Goal: Check status: Check status

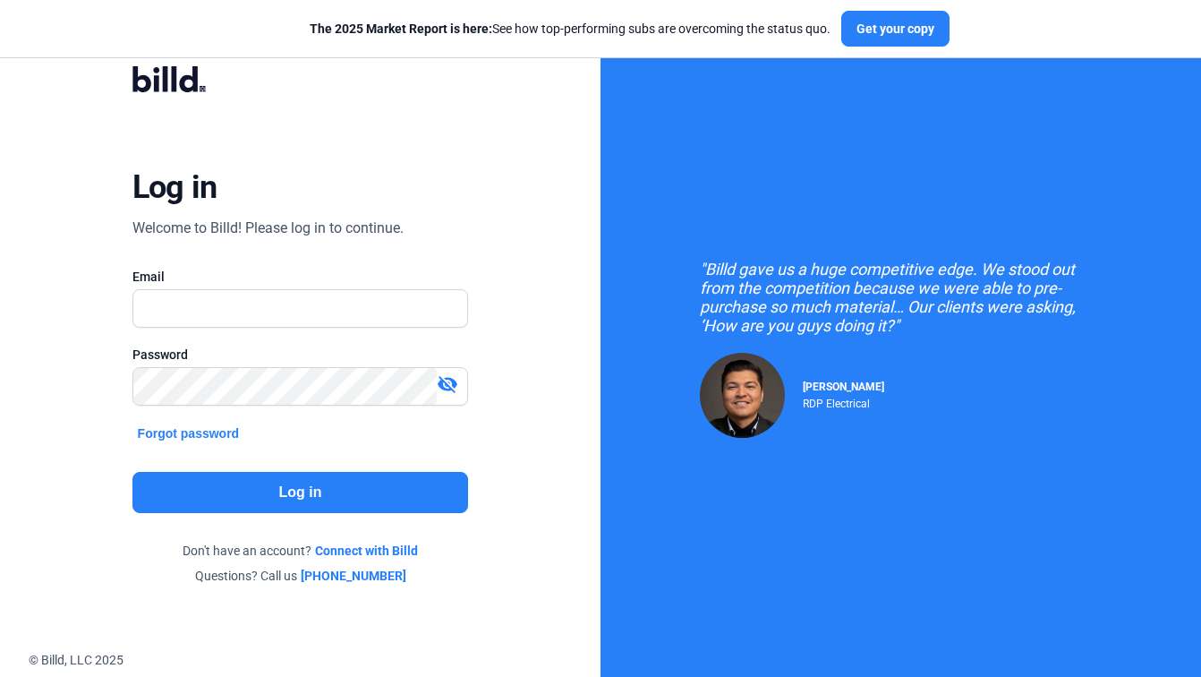
click at [234, 287] on div "Email" at bounding box center [300, 307] width 336 height 78
click at [215, 301] on input "text" at bounding box center [291, 308] width 316 height 37
paste input "[EMAIL_ADDRESS][DOMAIN_NAME]"
type input "[EMAIL_ADDRESS][DOMAIN_NAME]"
click at [293, 491] on button "Log in" at bounding box center [300, 492] width 336 height 41
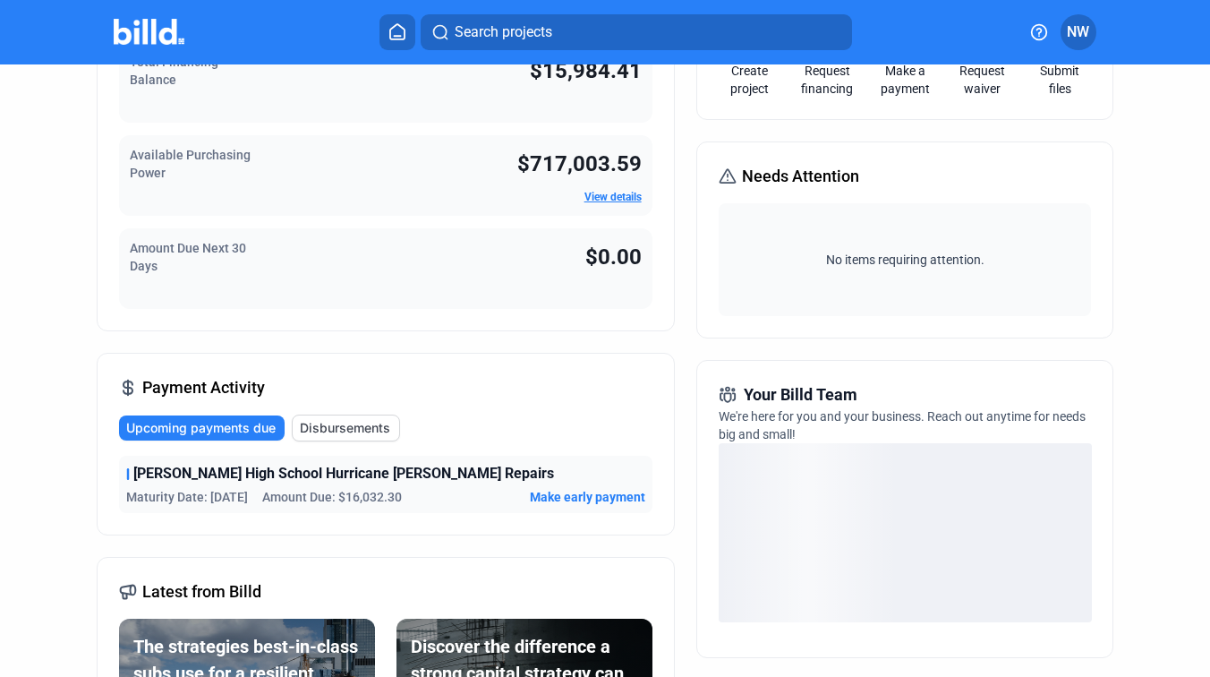
scroll to position [163, 0]
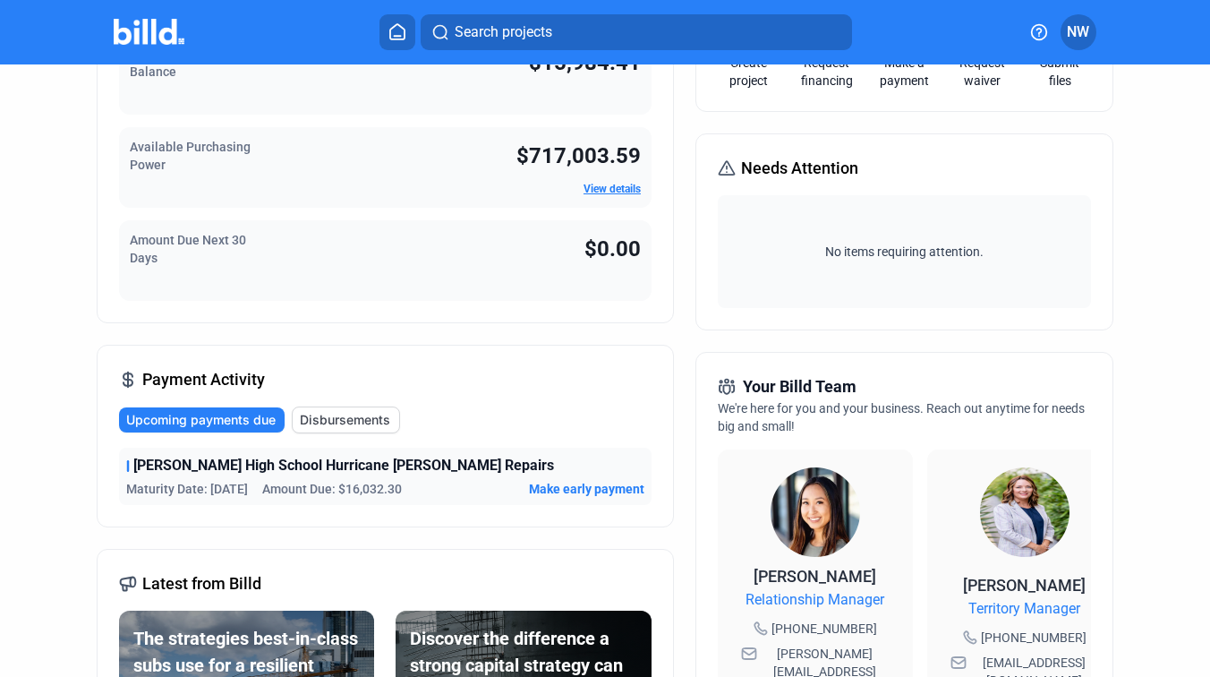
click at [285, 464] on span "[PERSON_NAME] High School Hurricane [PERSON_NAME] Repairs" at bounding box center [343, 465] width 421 height 21
click at [561, 487] on span "Make early payment" at bounding box center [586, 489] width 115 height 18
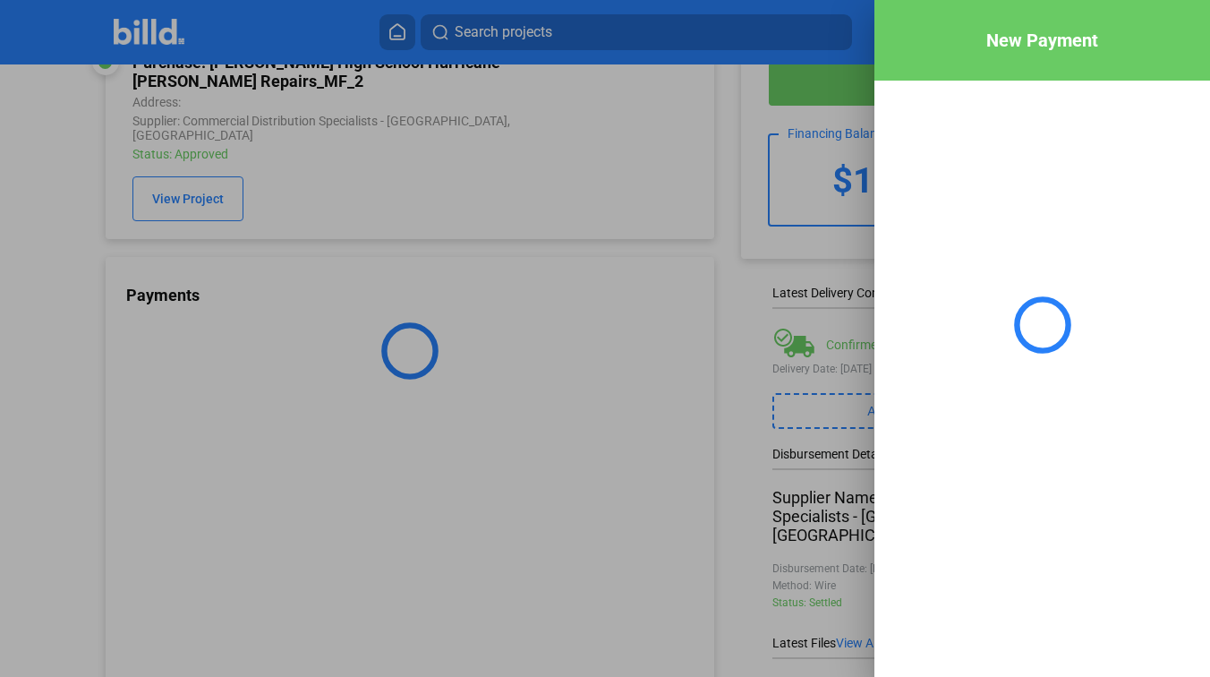
click at [739, 227] on div at bounding box center [605, 338] width 1210 height 677
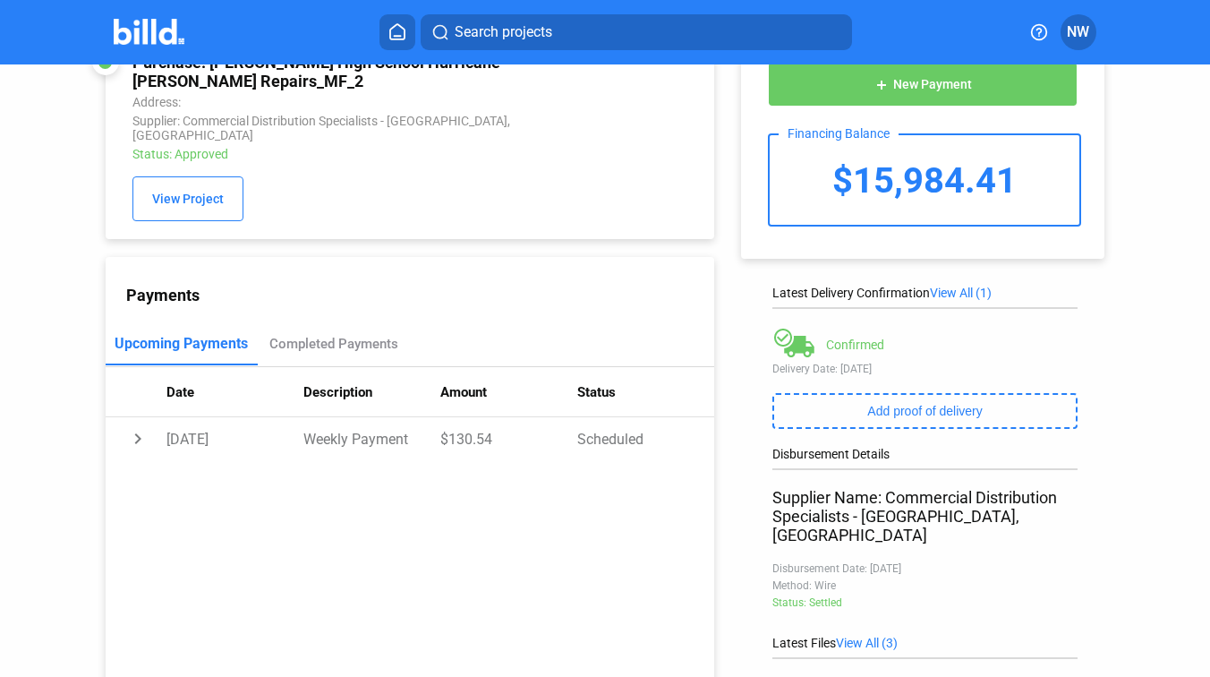
scroll to position [0, 0]
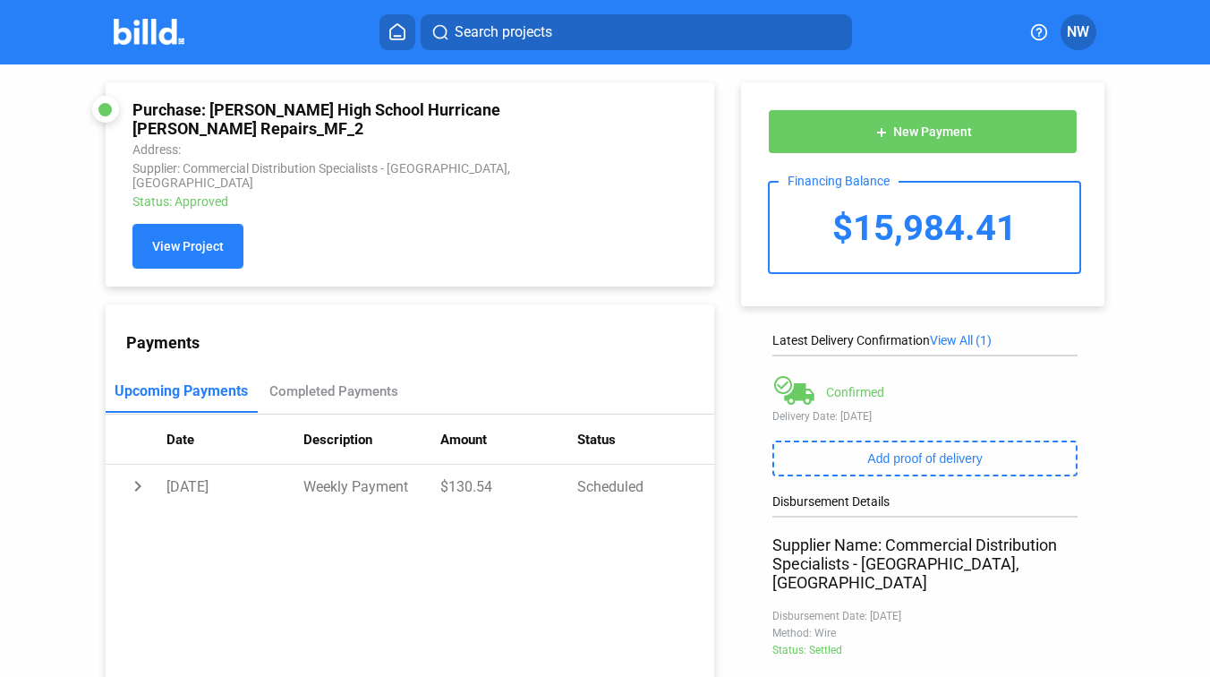
click at [183, 240] on span "View Project" at bounding box center [188, 247] width 72 height 14
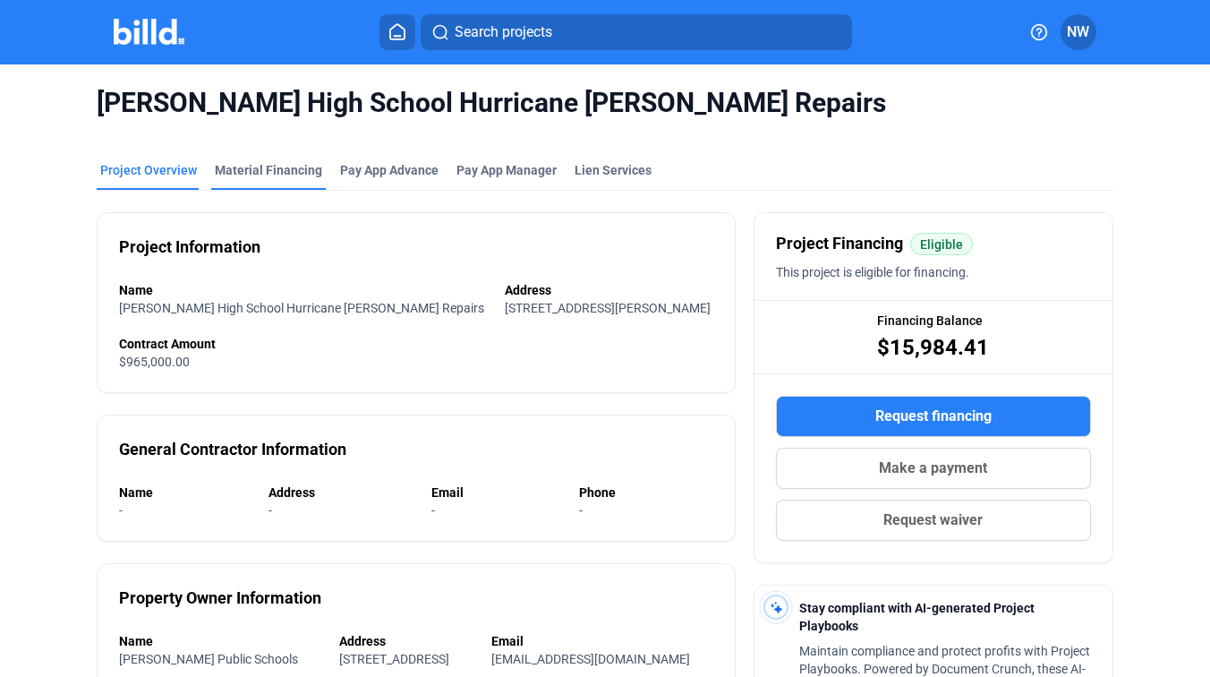
click at [265, 174] on div "Material Financing" at bounding box center [268, 170] width 107 height 18
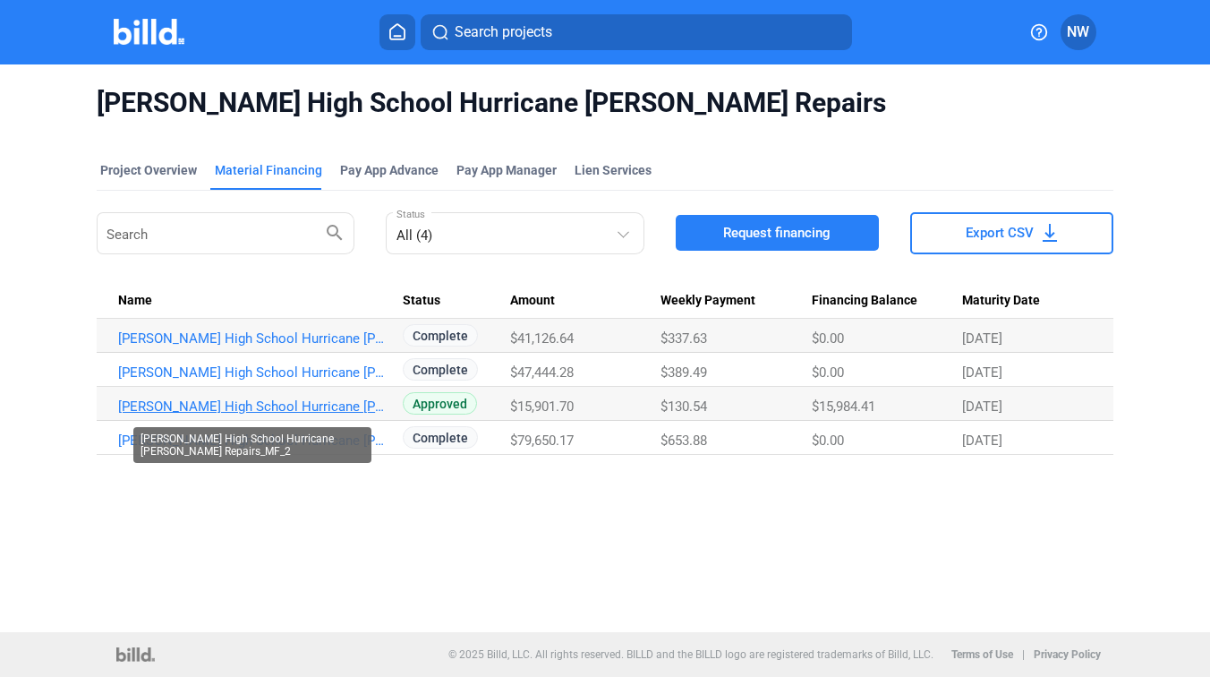
click at [322, 406] on link "[PERSON_NAME] High School Hurricane [PERSON_NAME] Repairs_MF_2" at bounding box center [252, 406] width 269 height 16
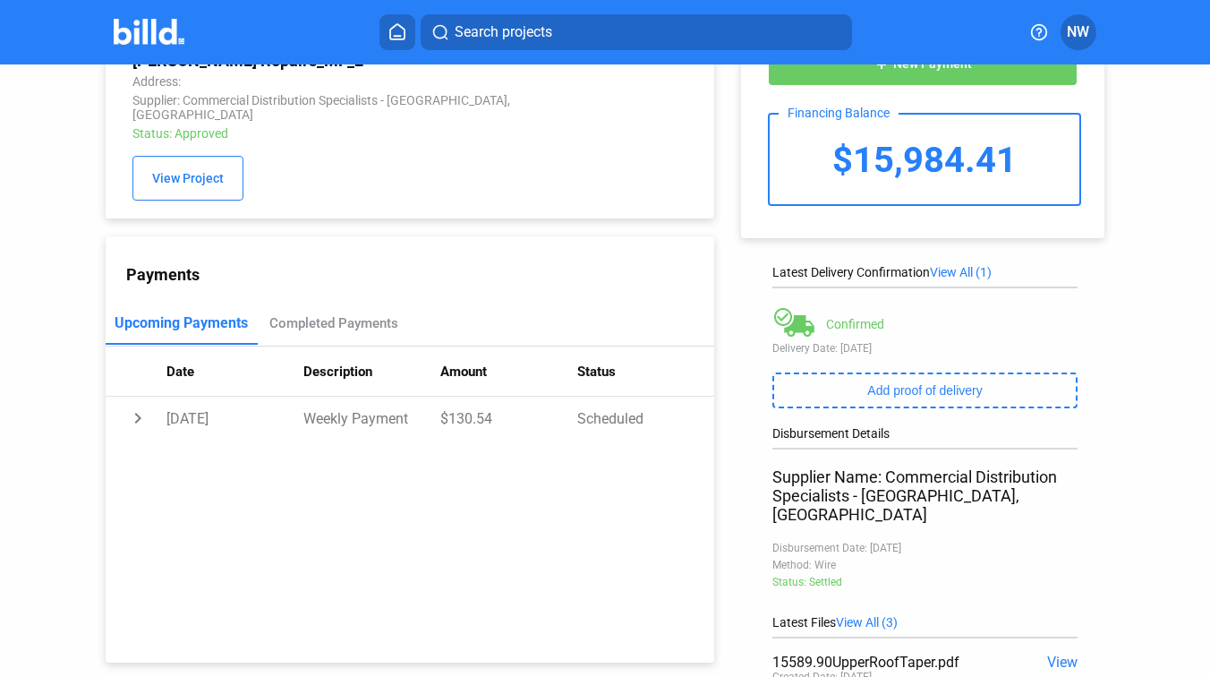
scroll to position [72, 0]
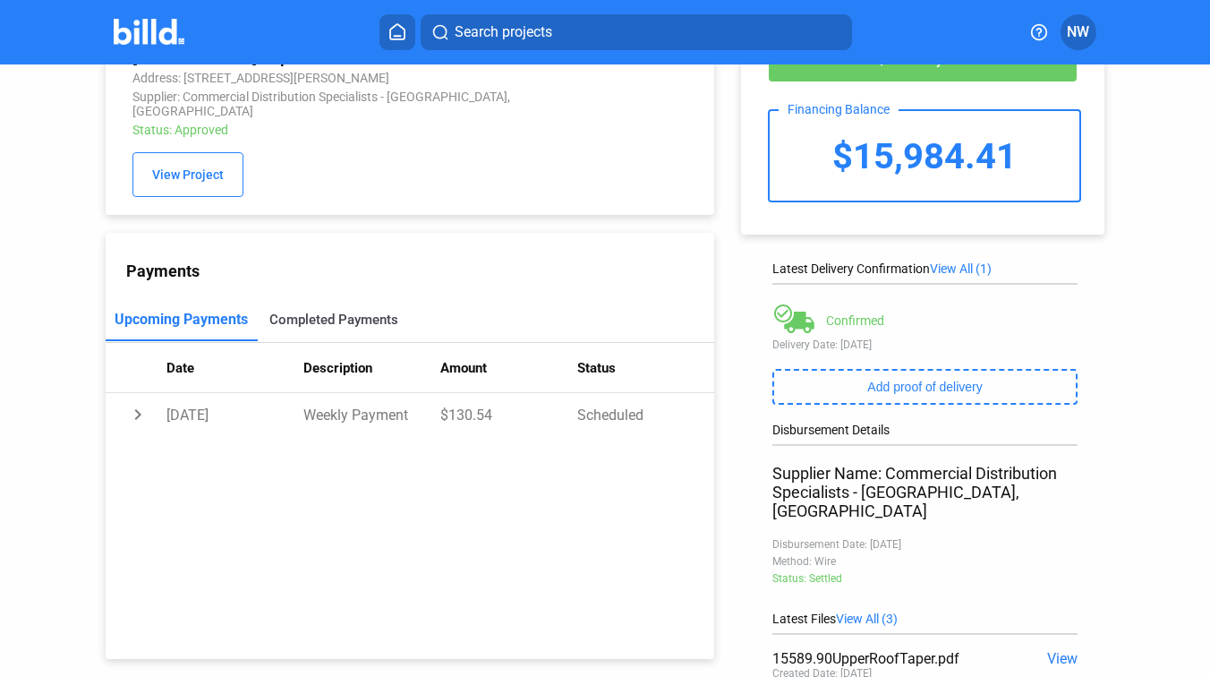
click at [312, 311] on div "Completed Payments" at bounding box center [333, 319] width 129 height 16
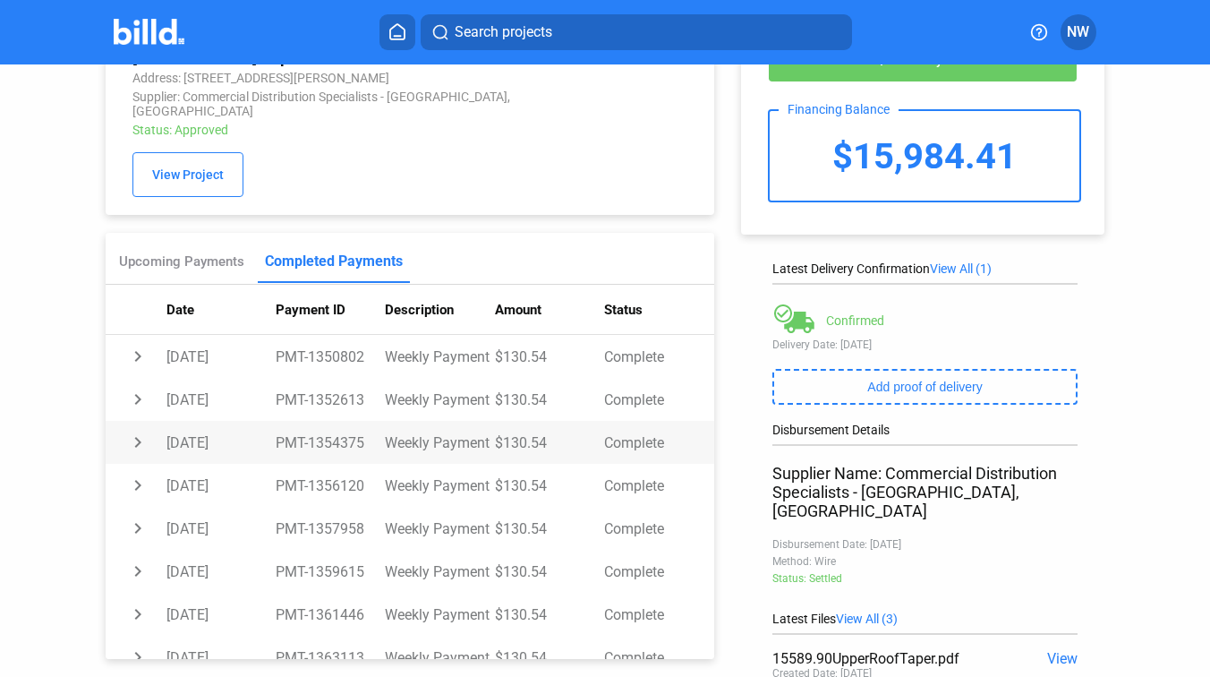
scroll to position [121, 0]
